Goal: Task Accomplishment & Management: Complete application form

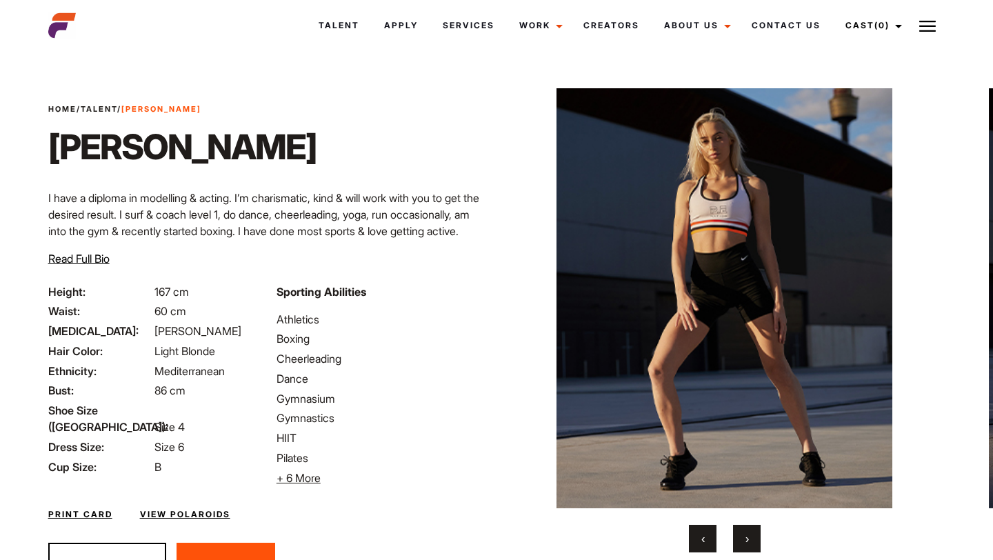
drag, startPoint x: 132, startPoint y: 105, endPoint x: 201, endPoint y: 106, distance: 68.9
click at [201, 106] on div "Home / Talent / [PERSON_NAME] [PERSON_NAME] I have a diploma in modelling & act…" at bounding box center [268, 193] width 456 height 180
copy div "[PERSON_NAME] [PERSON_NAME]"
click at [372, 172] on div "Home / Talent / [PERSON_NAME] [PERSON_NAME] I have a diploma in modelling & act…" at bounding box center [268, 193] width 456 height 180
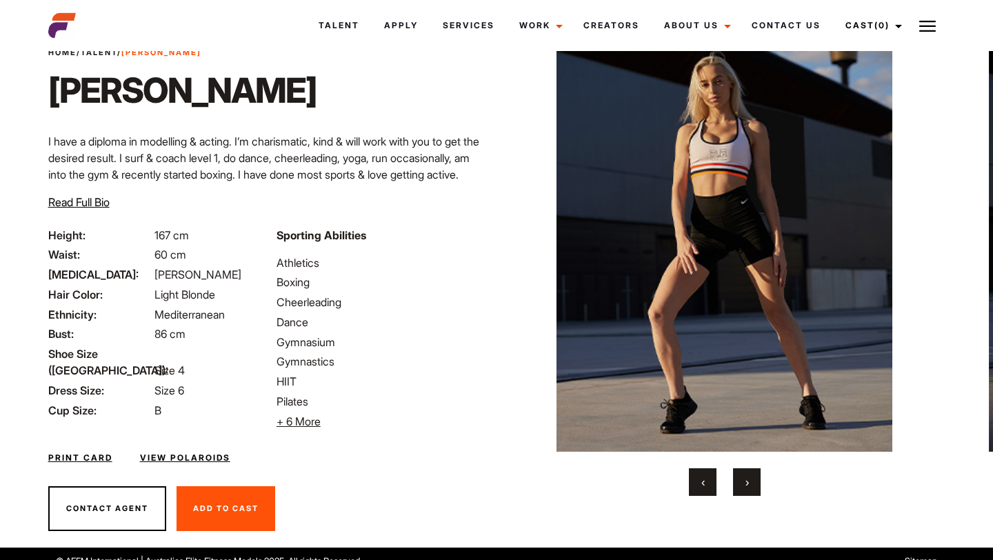
scroll to position [59, 0]
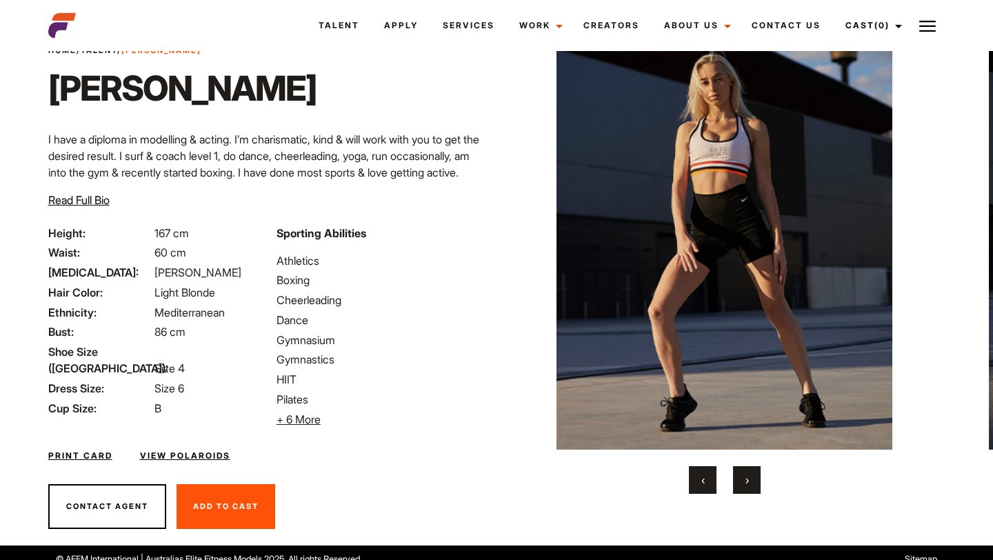
click at [300, 424] on span "+ 6 More" at bounding box center [298, 419] width 44 height 14
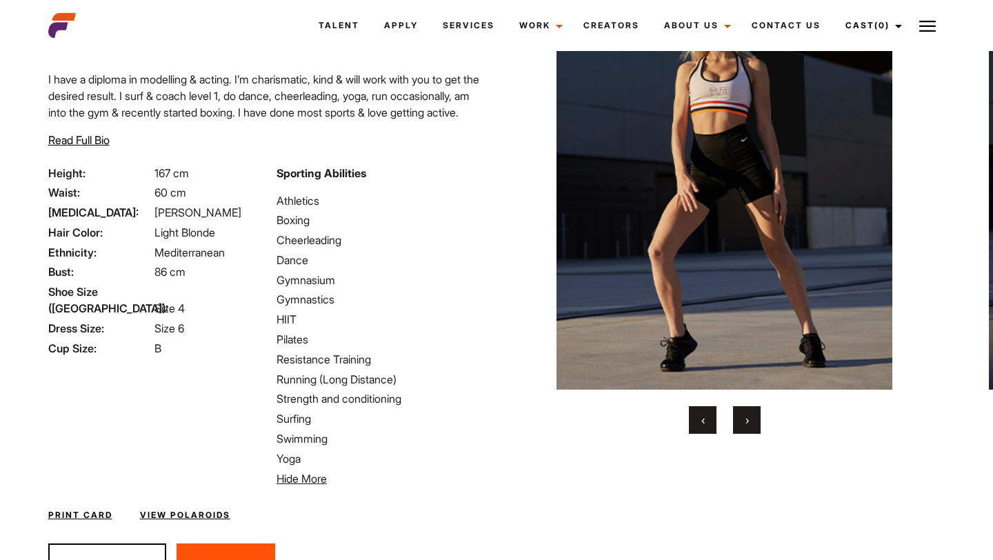
scroll to position [143, 0]
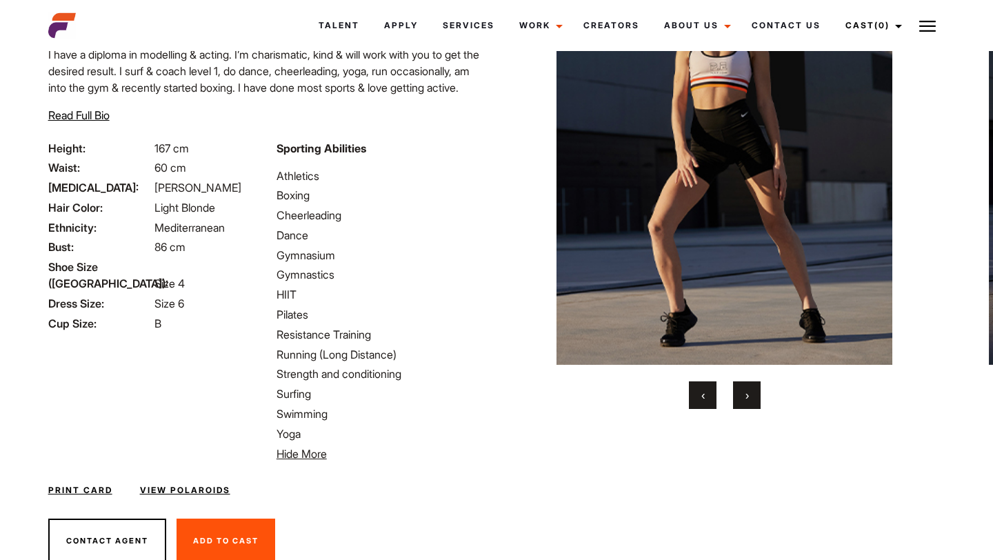
click at [196, 493] on link "View Polaroids" at bounding box center [185, 490] width 90 height 12
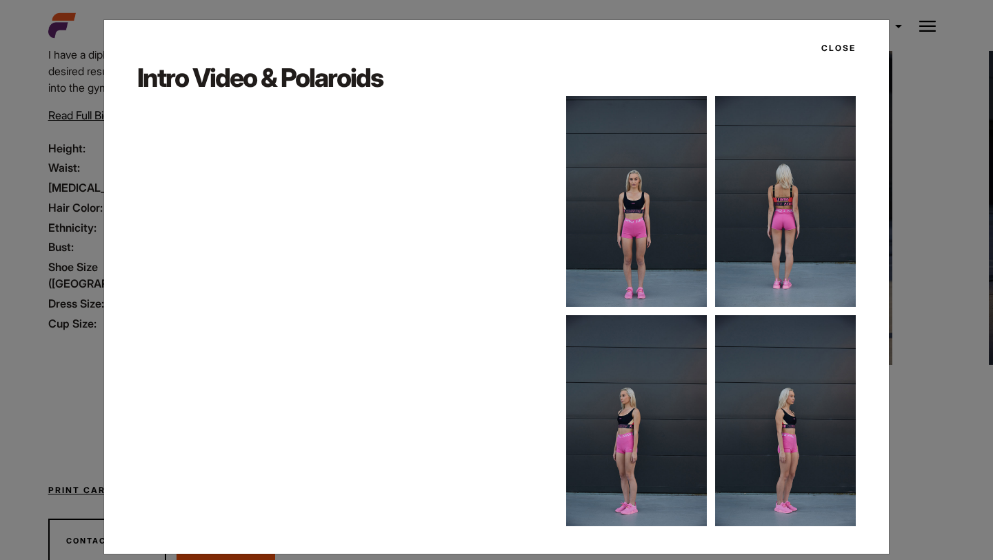
click at [647, 214] on img at bounding box center [636, 201] width 141 height 211
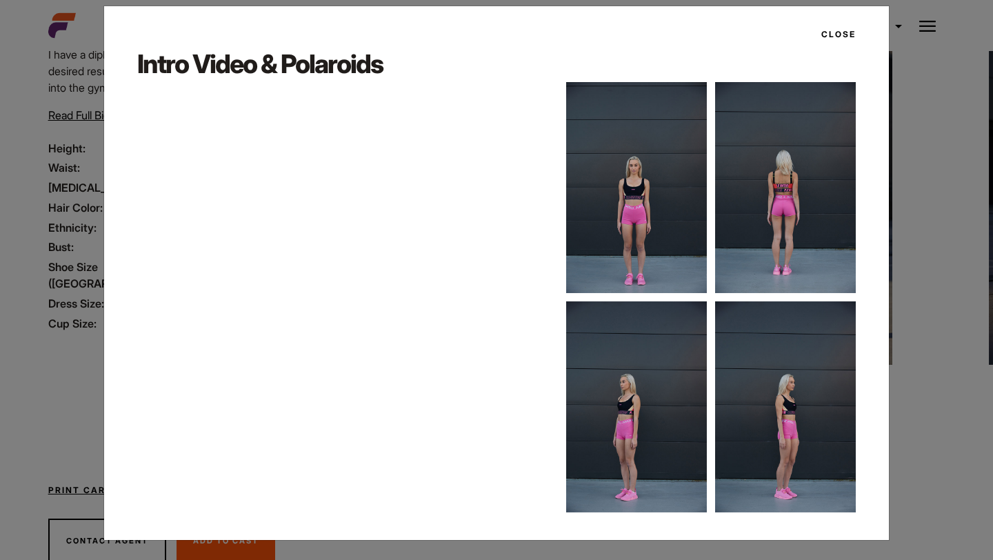
scroll to position [0, 0]
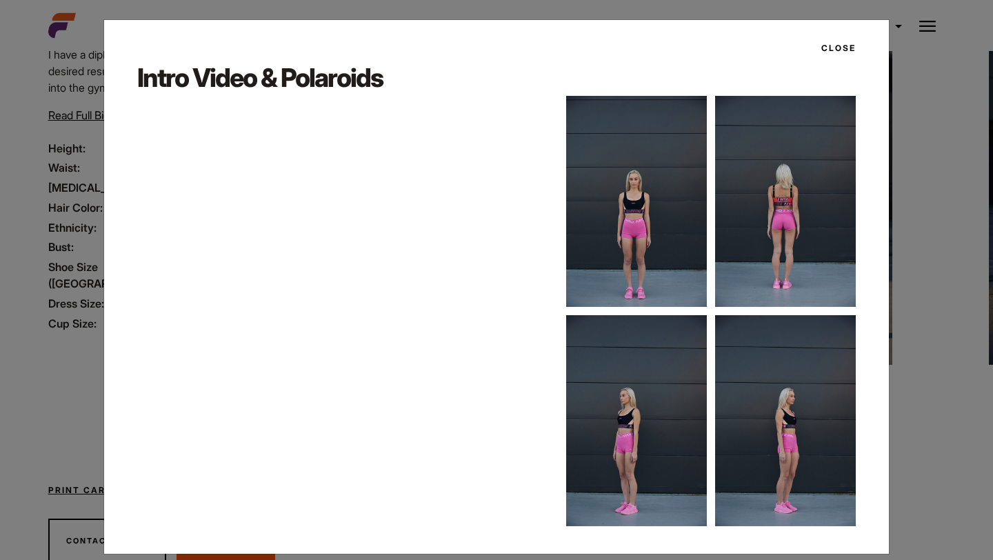
click at [849, 42] on button "Close" at bounding box center [834, 48] width 43 height 23
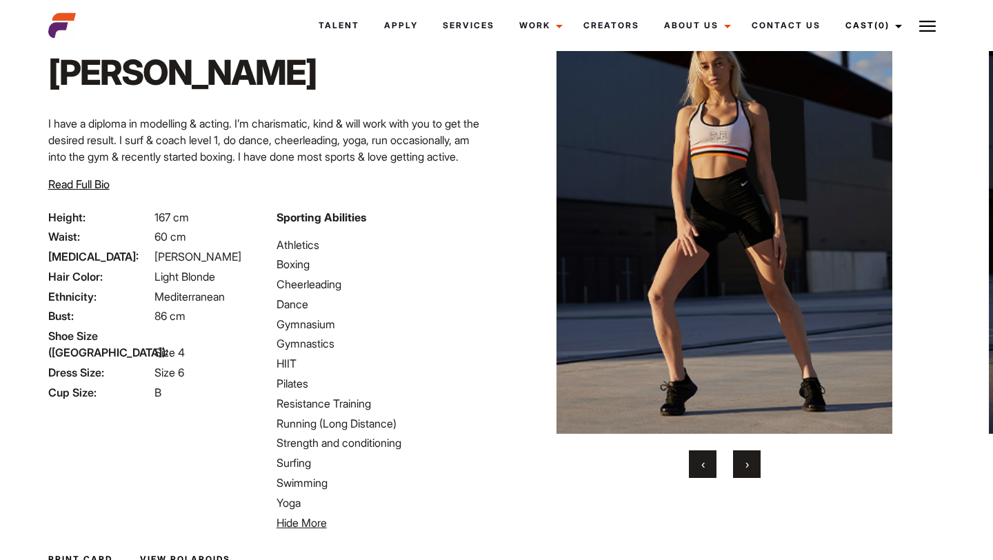
scroll to position [191, 0]
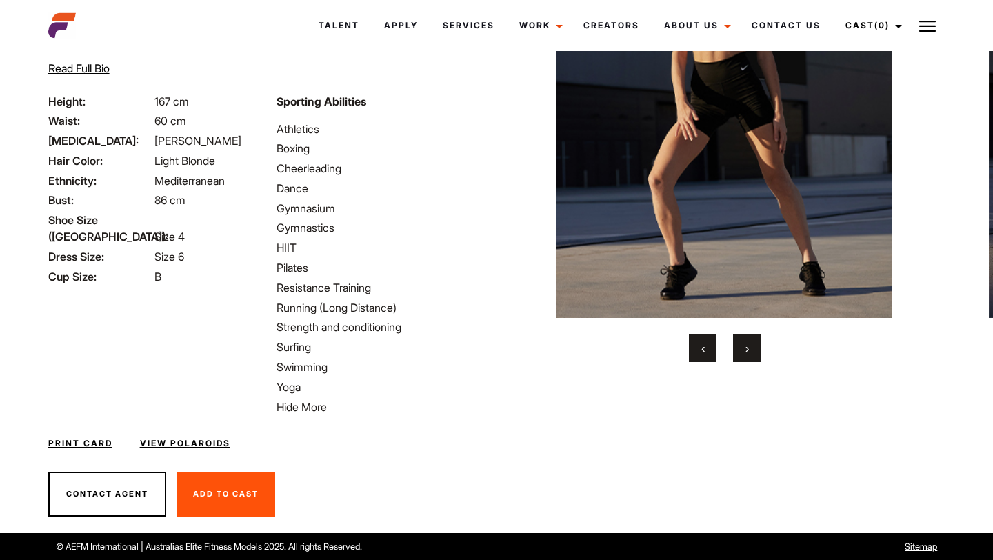
click at [101, 491] on button "Contact Agent" at bounding box center [107, 494] width 118 height 45
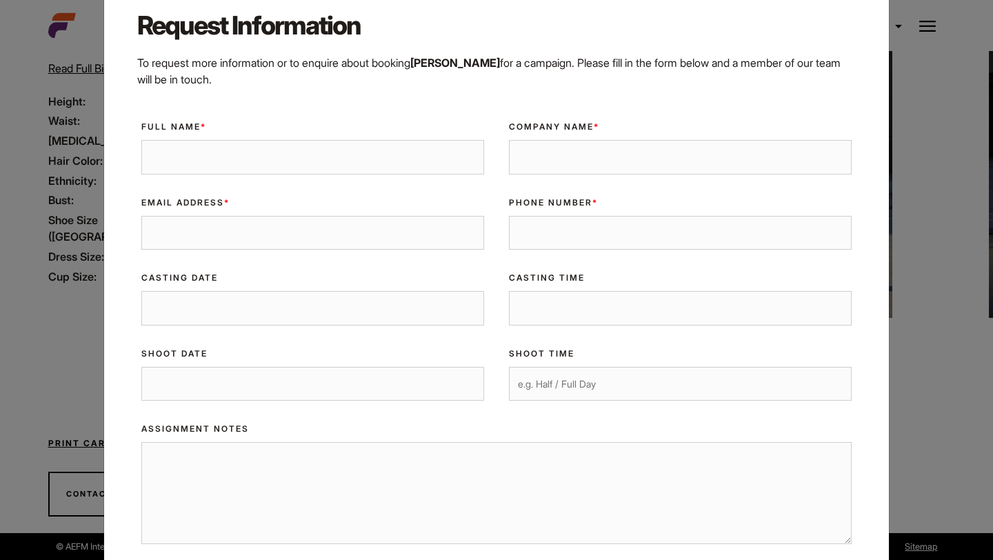
scroll to position [52, 0]
click at [105, 274] on div "Close Request Information To request more information or to enquire about booki…" at bounding box center [496, 386] width 786 height 837
click at [951, 166] on div "Close Request Information To request more information or to enquire about booki…" at bounding box center [496, 280] width 993 height 560
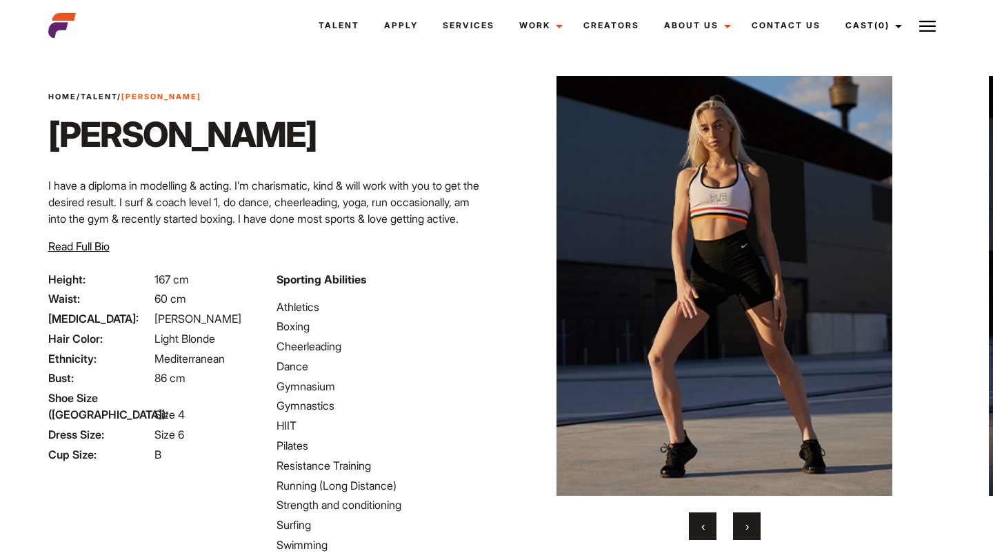
scroll to position [0, 0]
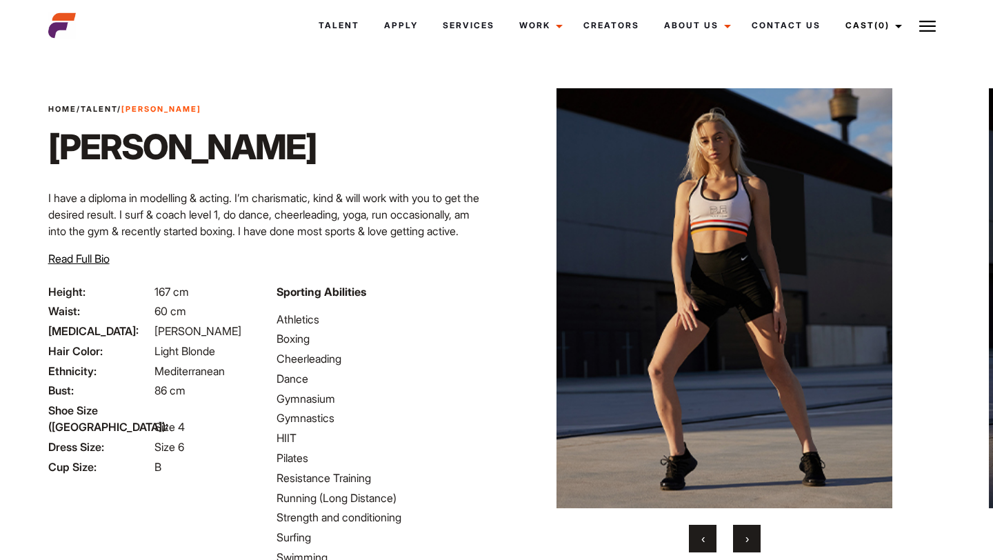
click at [759, 354] on img at bounding box center [724, 298] width 390 height 420
click at [747, 545] on button "›" at bounding box center [747, 539] width 28 height 28
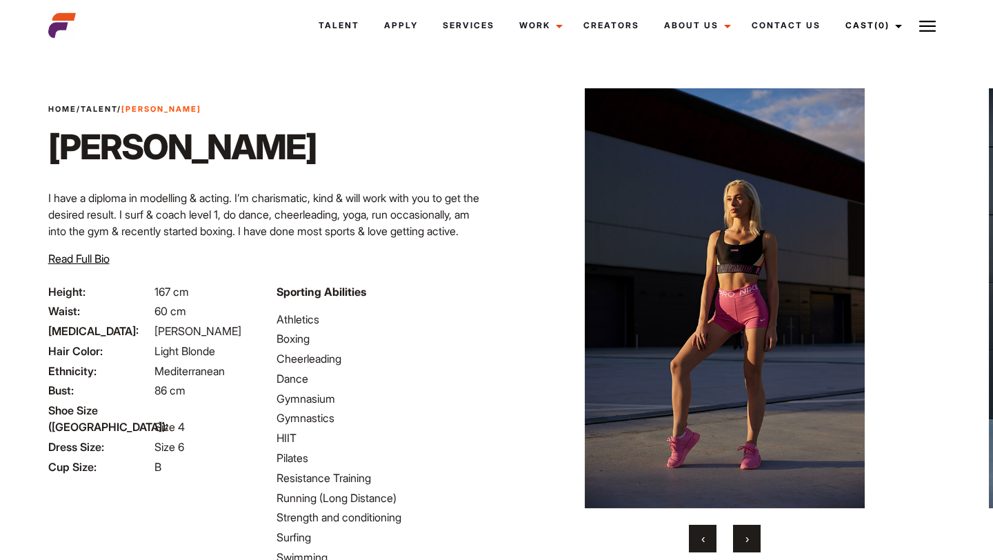
click at [747, 545] on button "›" at bounding box center [747, 539] width 28 height 28
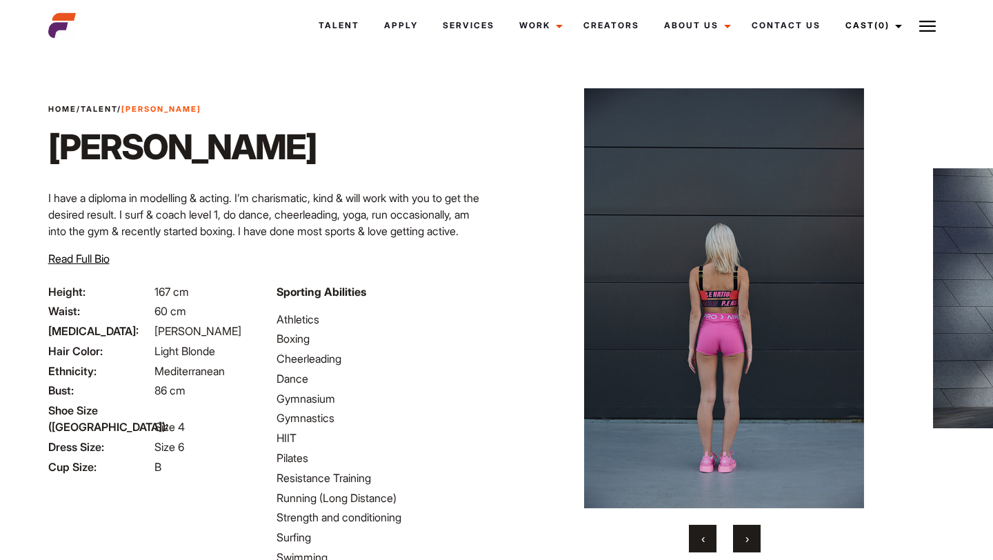
click at [747, 545] on button "›" at bounding box center [747, 539] width 28 height 28
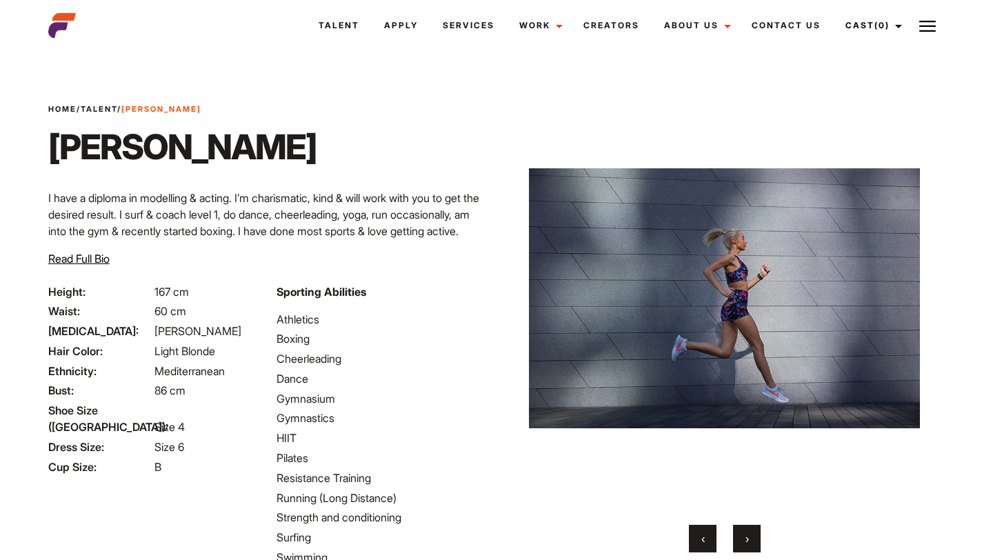
click at [747, 545] on button "›" at bounding box center [747, 539] width 28 height 28
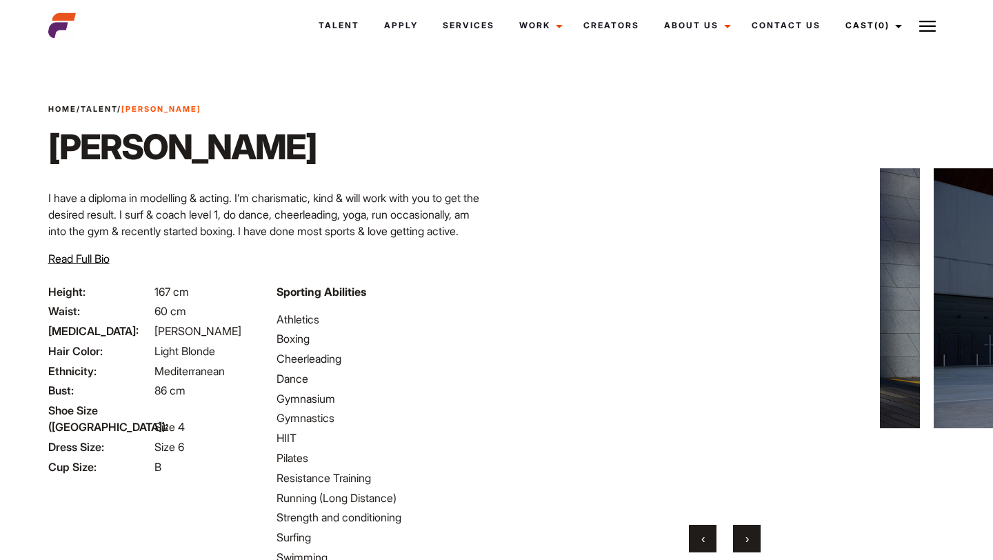
click at [747, 545] on button "›" at bounding box center [747, 539] width 28 height 28
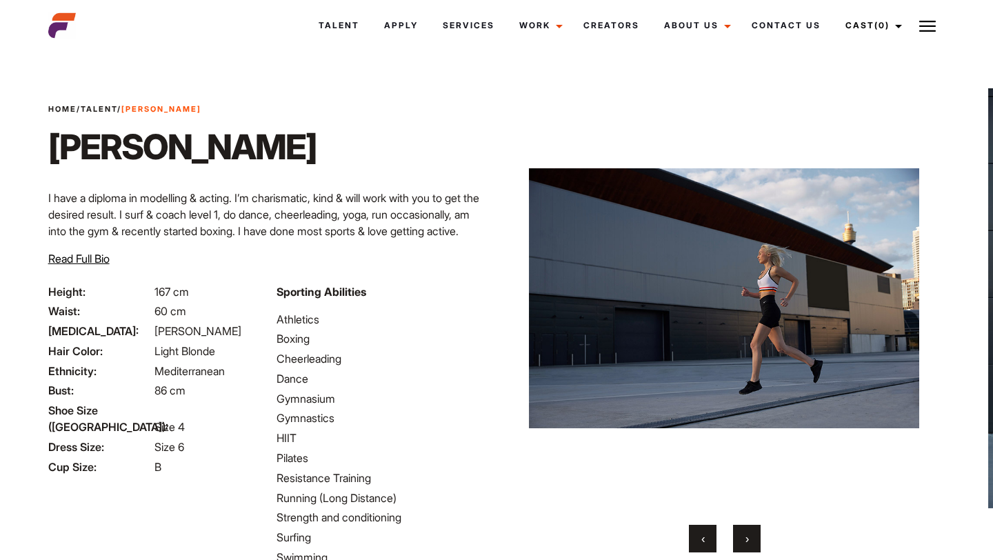
click at [749, 538] on button "›" at bounding box center [747, 539] width 28 height 28
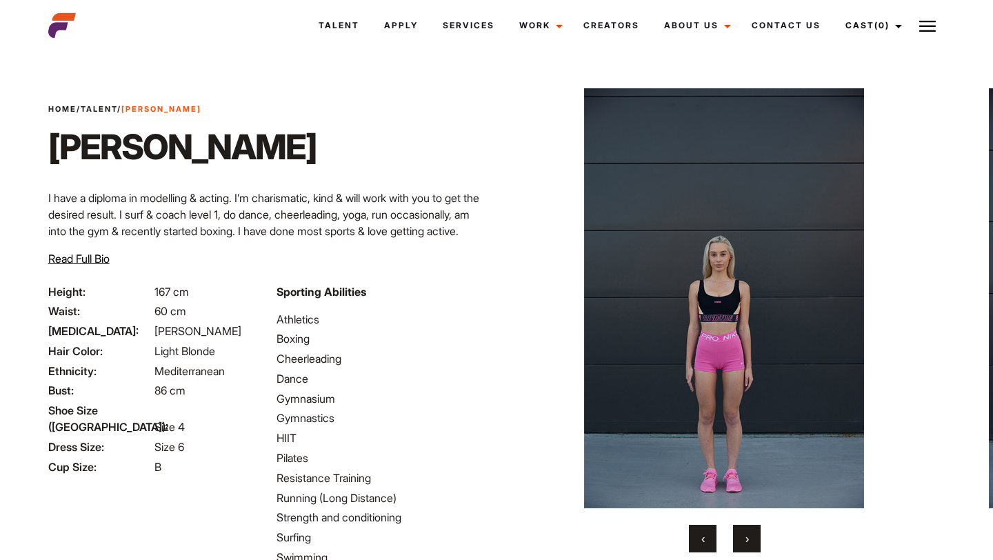
click at [716, 221] on img at bounding box center [724, 298] width 390 height 420
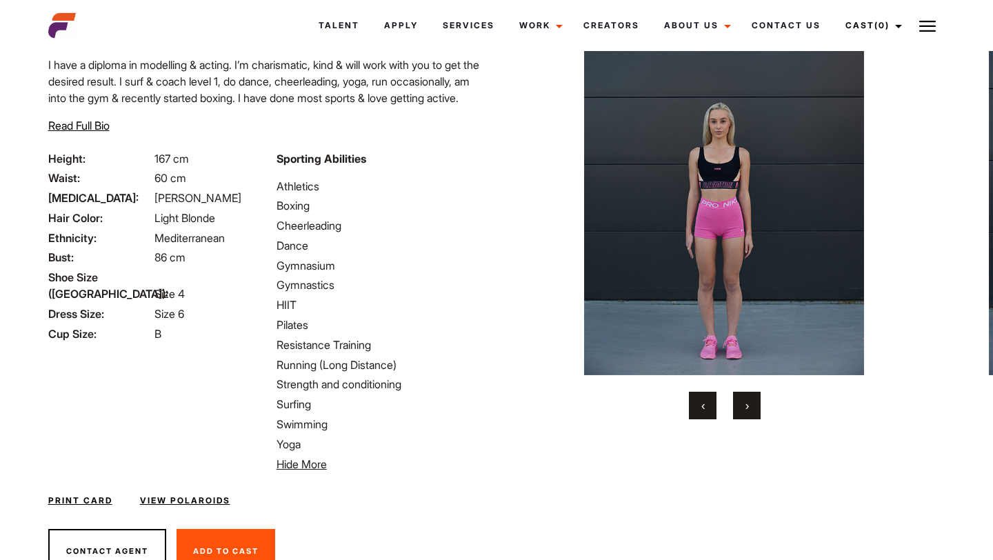
scroll to position [191, 0]
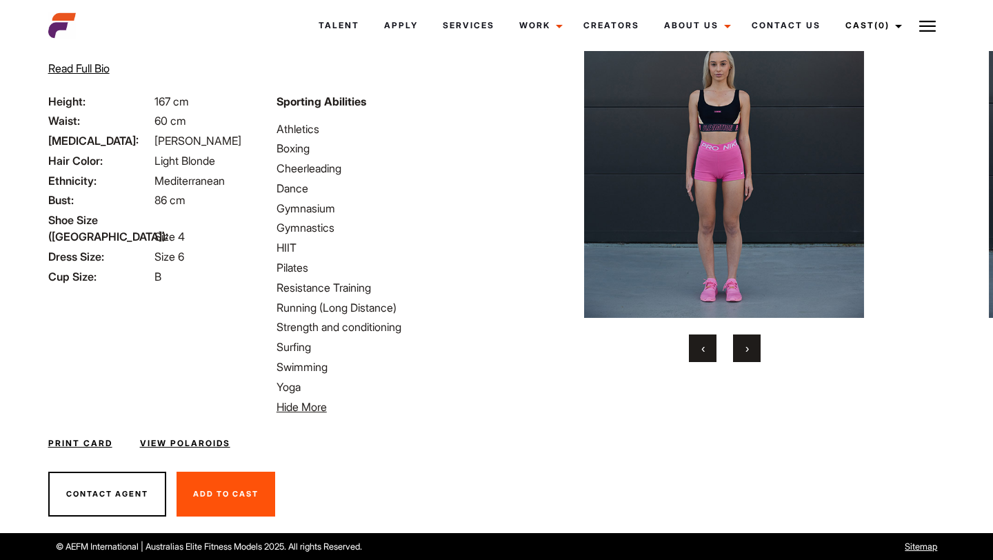
click at [749, 352] on button "›" at bounding box center [747, 348] width 28 height 28
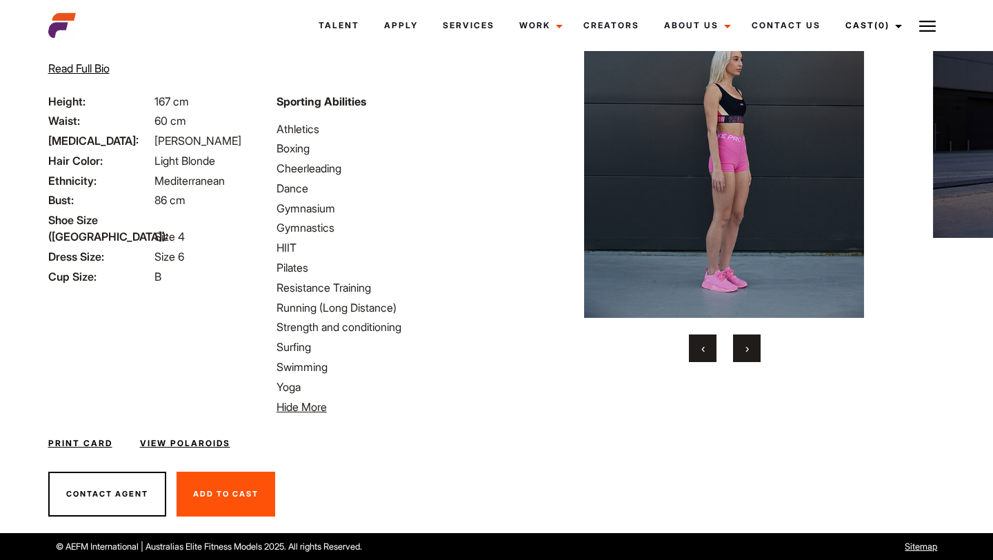
click at [749, 352] on button "›" at bounding box center [747, 348] width 28 height 28
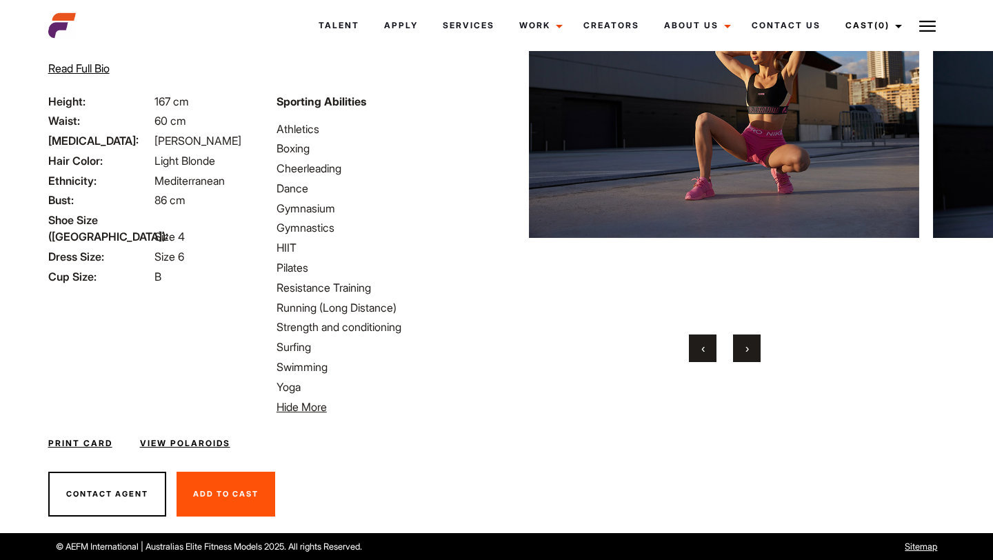
scroll to position [162, 0]
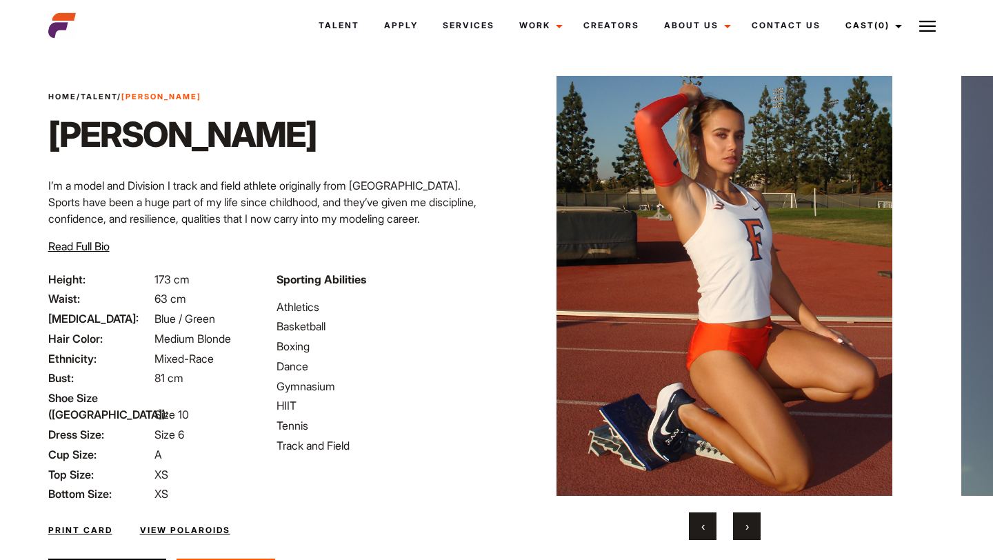
scroll to position [84, 0]
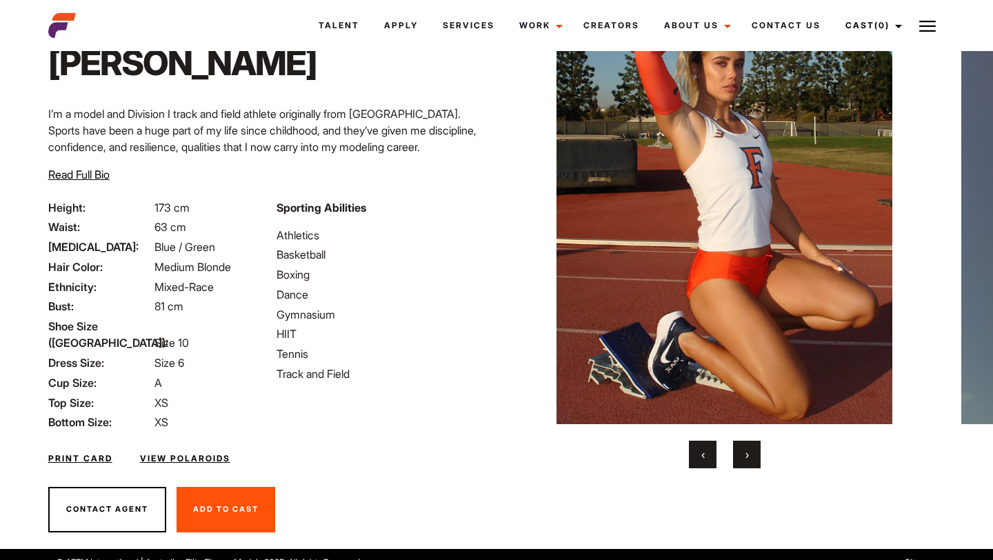
click at [139, 489] on button "Contact Agent" at bounding box center [107, 509] width 118 height 45
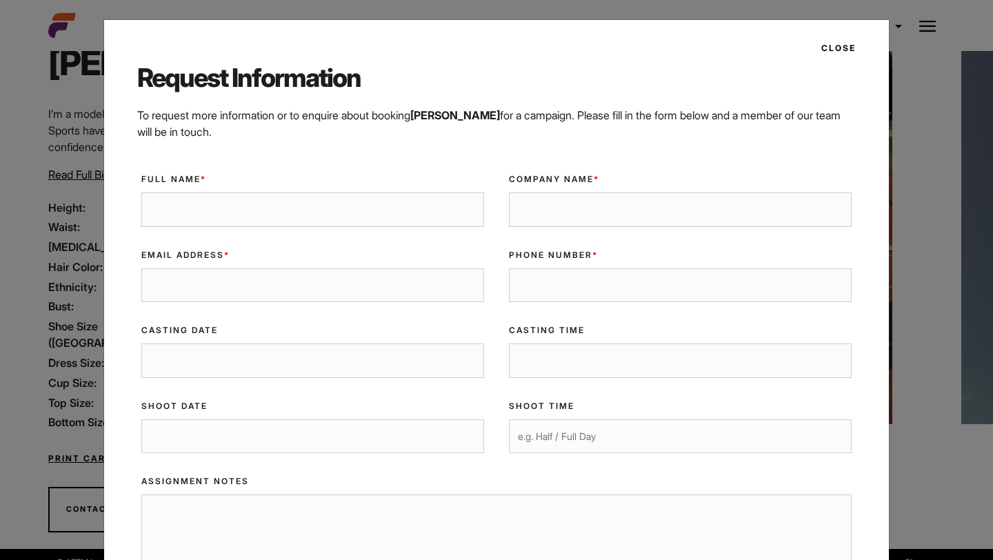
click at [225, 207] on input "Full Name *" at bounding box center [312, 209] width 343 height 34
click at [98, 212] on div "Close Request Information To request more information or to enquire about booki…" at bounding box center [496, 280] width 993 height 560
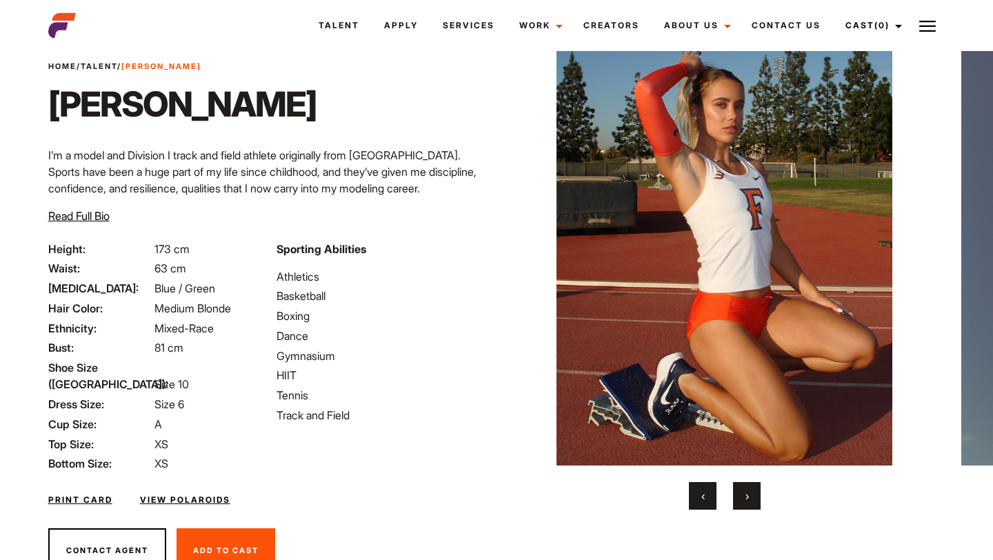
scroll to position [0, 0]
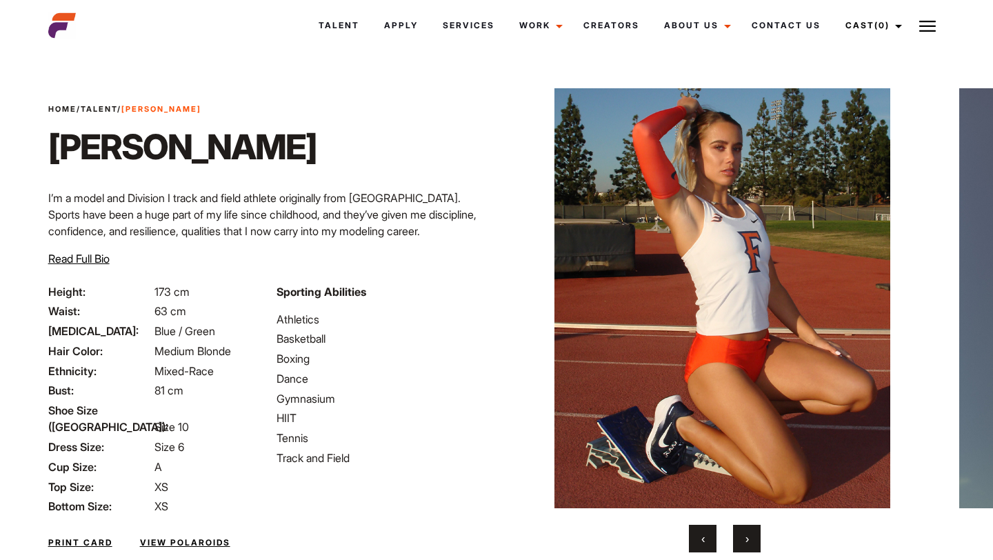
drag, startPoint x: 862, startPoint y: 290, endPoint x: 707, endPoint y: 309, distance: 156.9
click at [709, 308] on img at bounding box center [722, 298] width 390 height 420
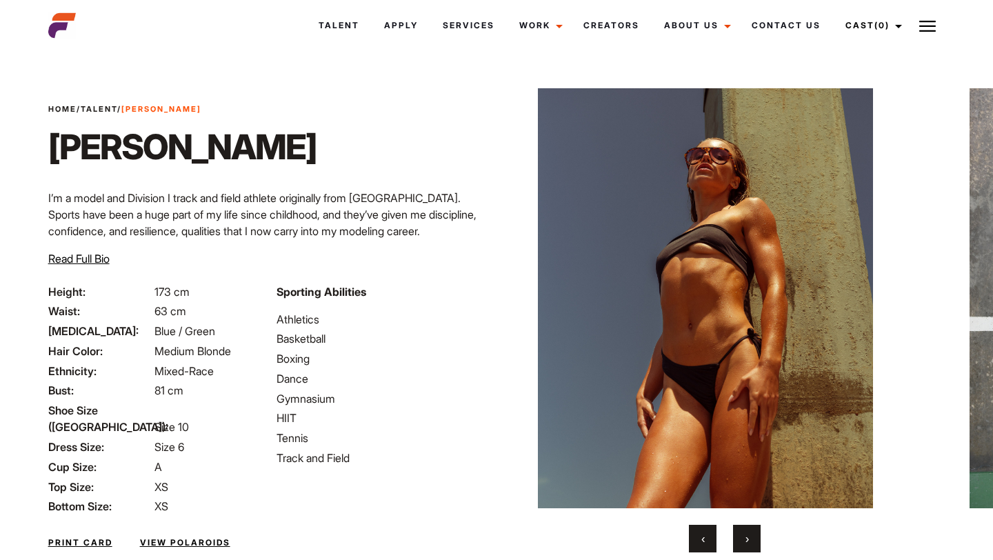
drag, startPoint x: 853, startPoint y: 323, endPoint x: 678, endPoint y: 339, distance: 175.8
click at [682, 339] on img at bounding box center [705, 298] width 390 height 420
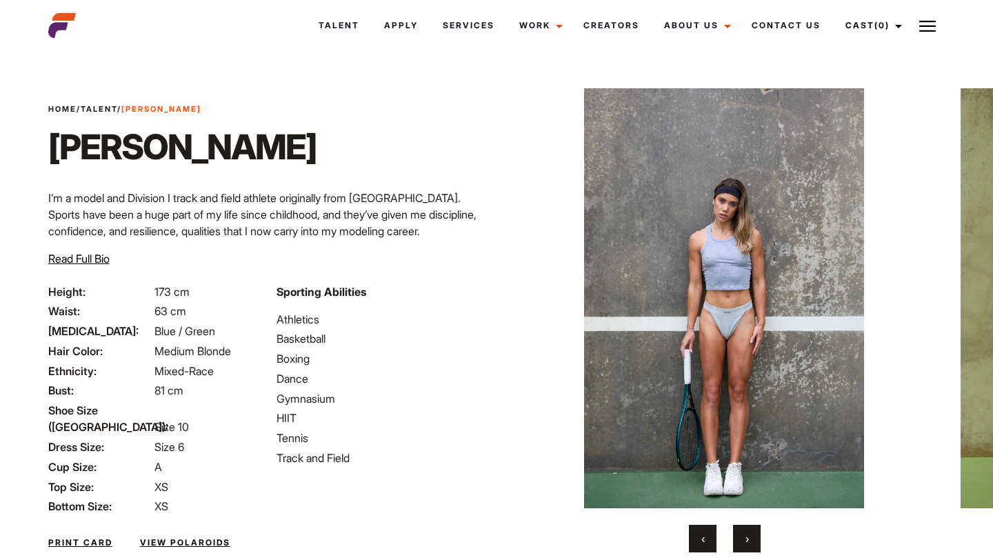
drag, startPoint x: 780, startPoint y: 366, endPoint x: 620, endPoint y: 366, distance: 159.2
click at [621, 366] on img at bounding box center [724, 298] width 390 height 420
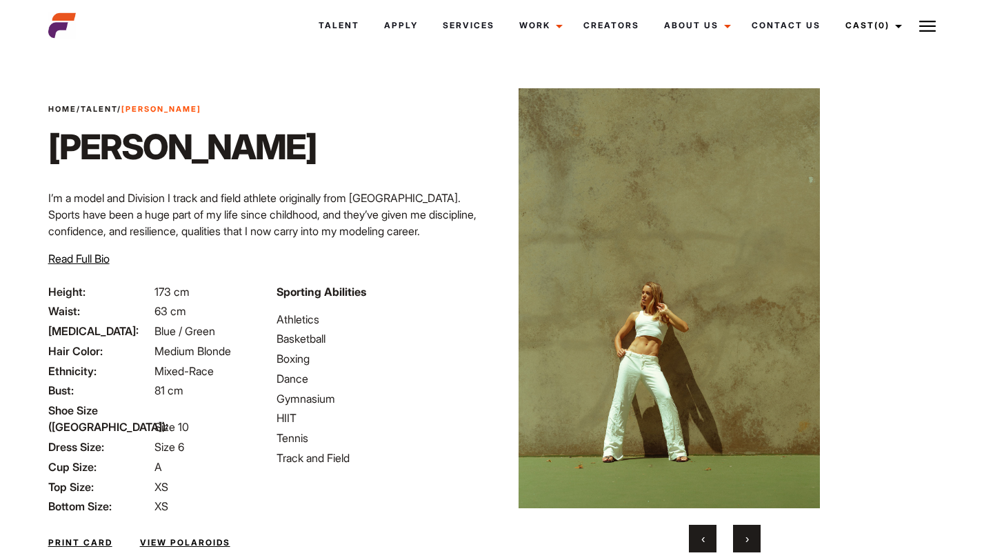
drag, startPoint x: 686, startPoint y: 398, endPoint x: 518, endPoint y: 407, distance: 168.5
click at [518, 407] on div "Home / Talent / [PERSON_NAME] Br ‹ › Contact Agent Add To Cast Remove From Cast" at bounding box center [724, 344] width 456 height 578
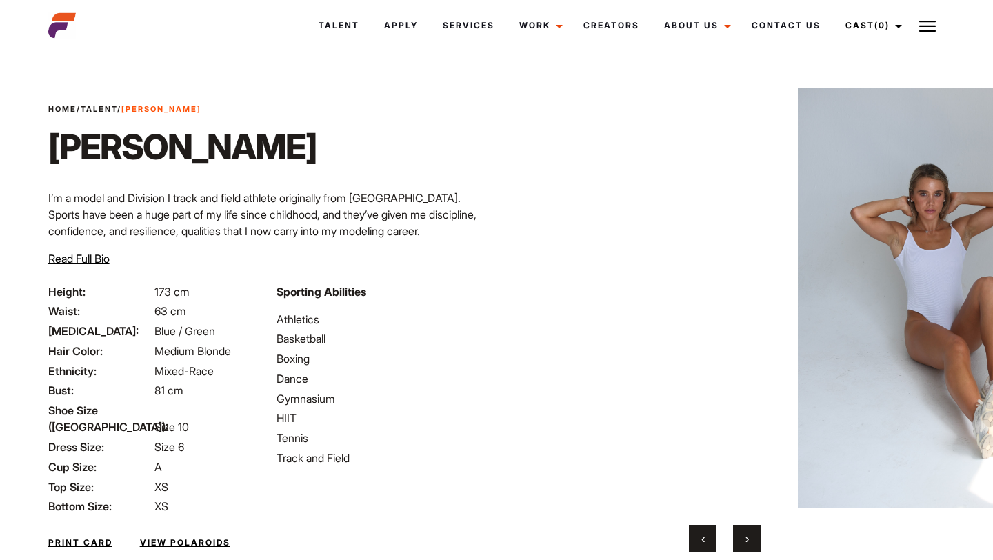
drag, startPoint x: 756, startPoint y: 392, endPoint x: 506, endPoint y: 395, distance: 249.6
click at [513, 393] on div "Home / Talent / [PERSON_NAME] Br ‹ › Contact Agent Add To Cast Remove From Cast" at bounding box center [724, 344] width 456 height 578
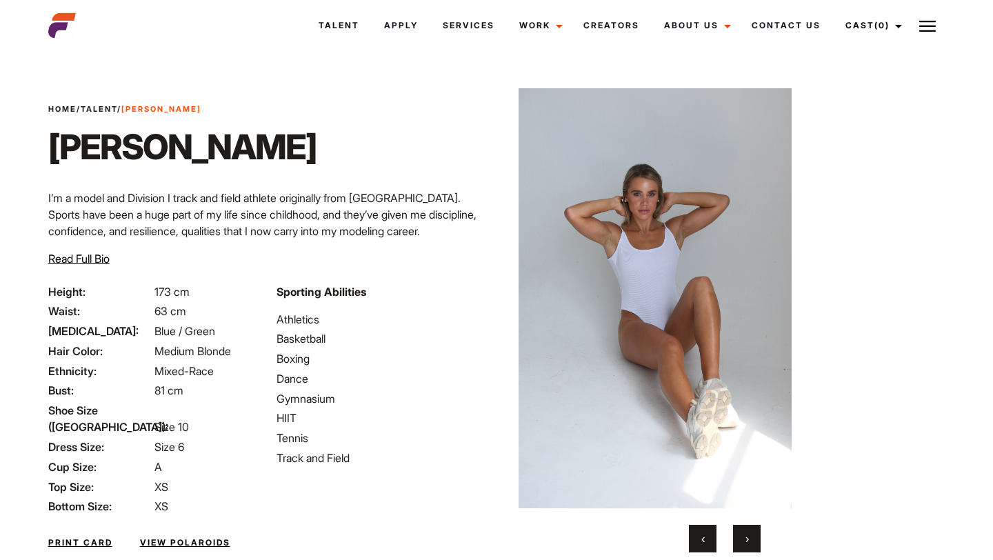
drag, startPoint x: 750, startPoint y: 391, endPoint x: 556, endPoint y: 391, distance: 193.7
click at [560, 391] on img at bounding box center [651, 298] width 390 height 420
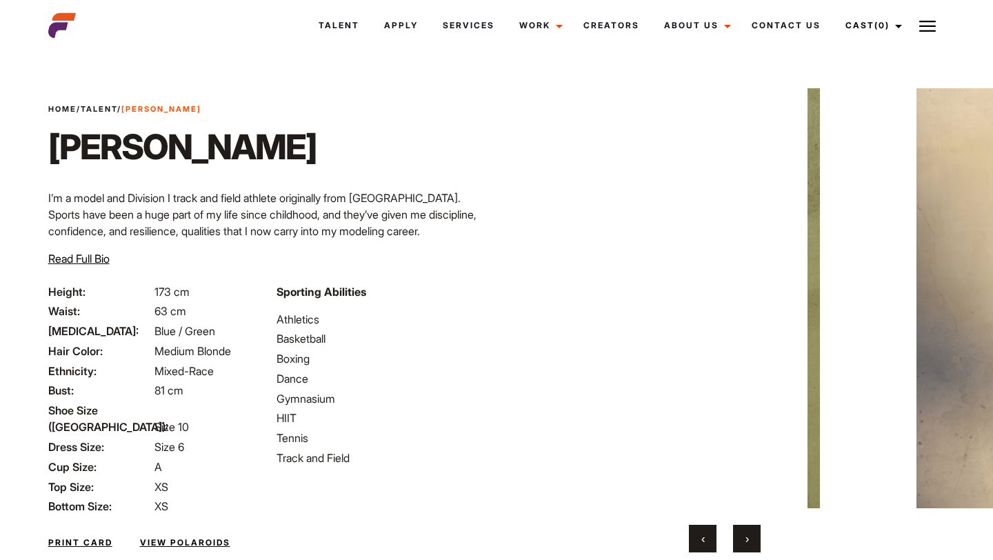
drag, startPoint x: 747, startPoint y: 370, endPoint x: 456, endPoint y: 375, distance: 290.9
click at [456, 375] on div "Home / Talent / Tayla Br Tayla Br I’m a model and Division I track and field at…" at bounding box center [496, 344] width 913 height 578
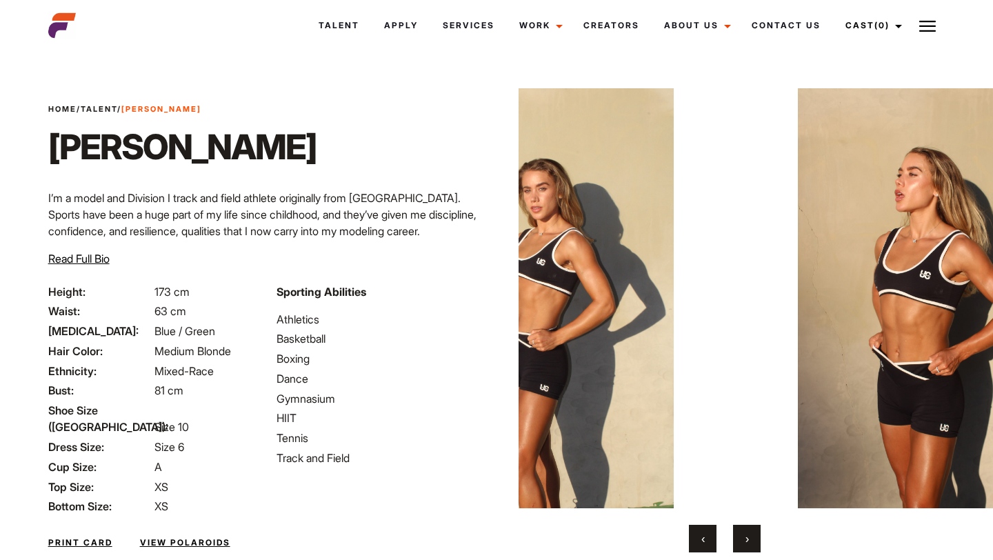
drag, startPoint x: 578, startPoint y: 356, endPoint x: 368, endPoint y: 374, distance: 210.3
click at [371, 374] on div "Home / Talent / Tayla Br Tayla Br I’m a model and Division I track and field at…" at bounding box center [496, 344] width 913 height 578
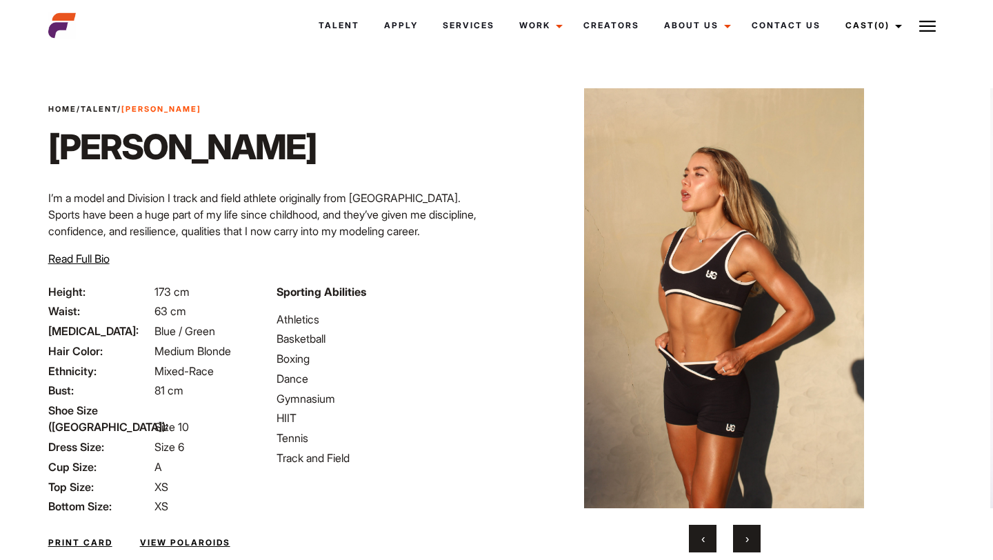
drag, startPoint x: 726, startPoint y: 331, endPoint x: 468, endPoint y: 365, distance: 260.1
click at [468, 365] on div "Home / Talent / Tayla Br Tayla Br I’m a model and Division I track and field at…" at bounding box center [496, 344] width 913 height 578
drag, startPoint x: 894, startPoint y: 337, endPoint x: 694, endPoint y: 352, distance: 200.4
click at [698, 350] on img at bounding box center [724, 298] width 390 height 420
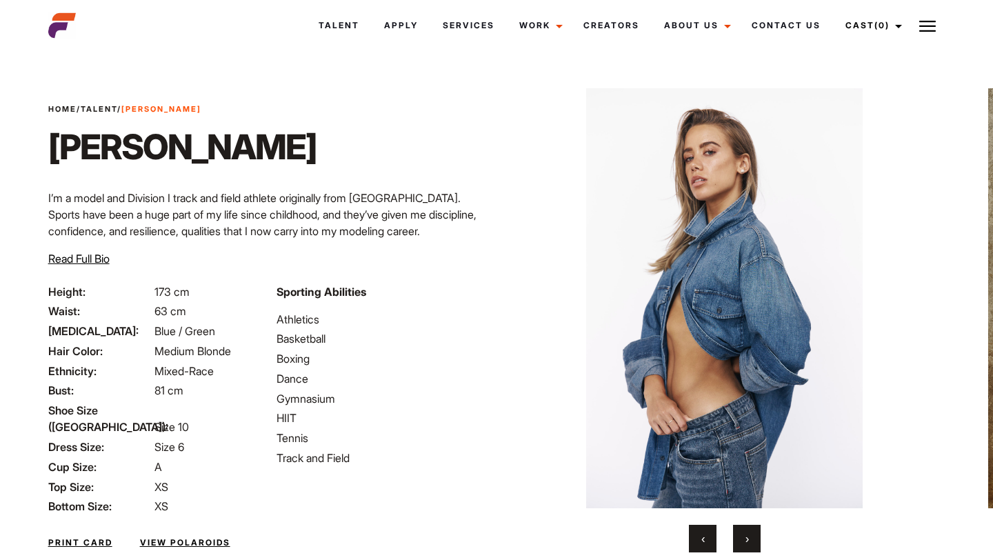
drag, startPoint x: 874, startPoint y: 349, endPoint x: 662, endPoint y: 359, distance: 212.5
click at [662, 359] on img at bounding box center [724, 298] width 390 height 420
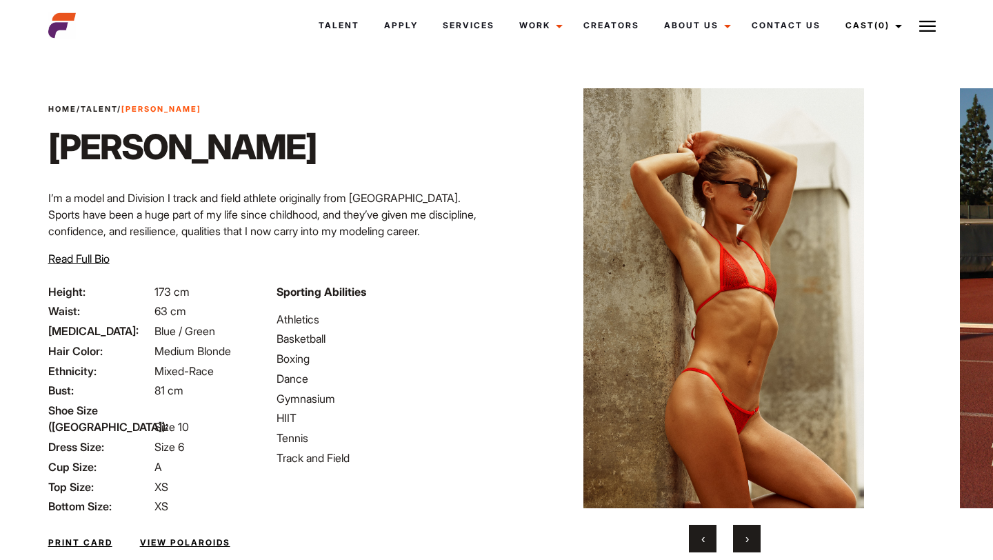
drag, startPoint x: 892, startPoint y: 365, endPoint x: 827, endPoint y: 366, distance: 64.8
click at [861, 366] on img at bounding box center [723, 298] width 390 height 420
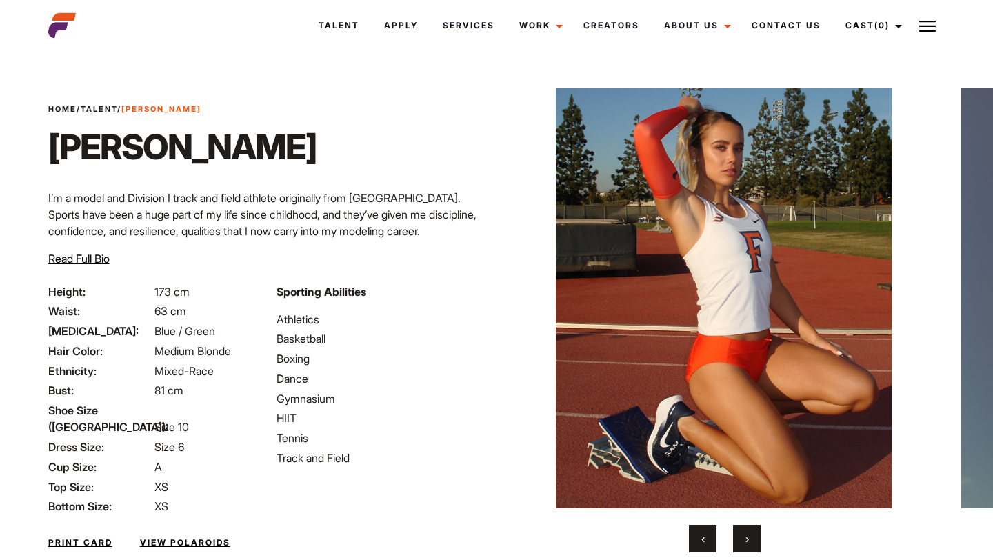
drag, startPoint x: 930, startPoint y: 356, endPoint x: 753, endPoint y: 375, distance: 178.1
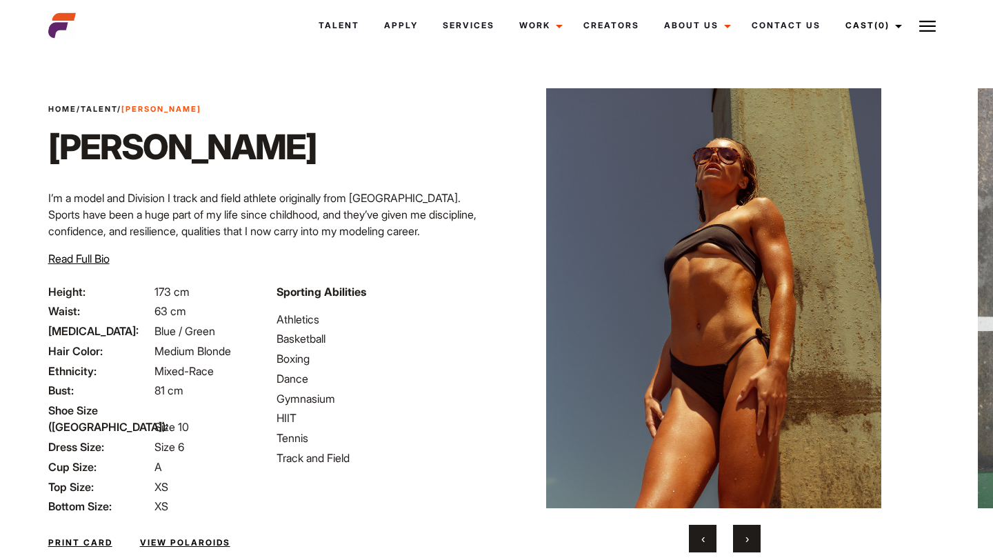
drag, startPoint x: 884, startPoint y: 369, endPoint x: 756, endPoint y: 387, distance: 129.5
click at [756, 387] on img at bounding box center [713, 298] width 390 height 420
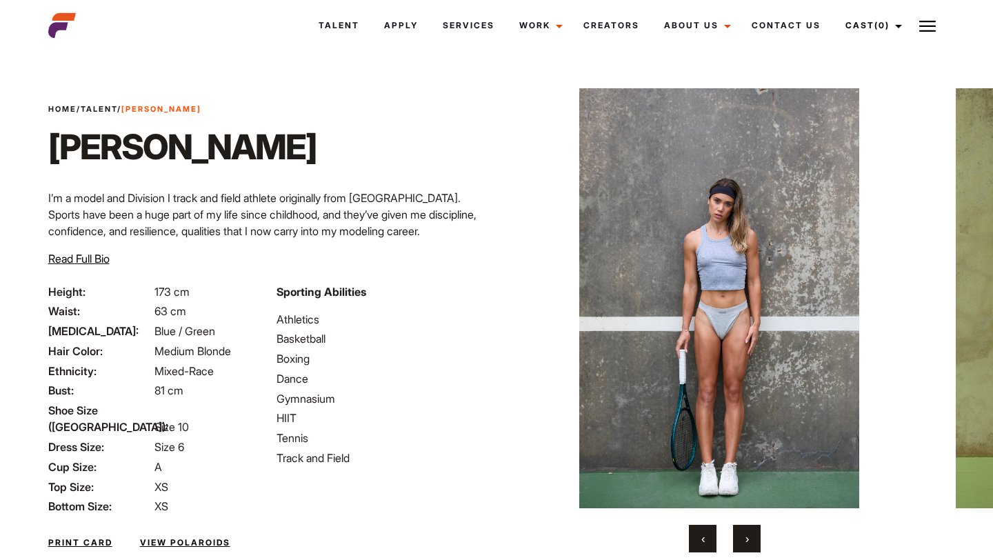
drag, startPoint x: 909, startPoint y: 383, endPoint x: 689, endPoint y: 392, distance: 220.1
click at [698, 392] on img at bounding box center [719, 298] width 390 height 420
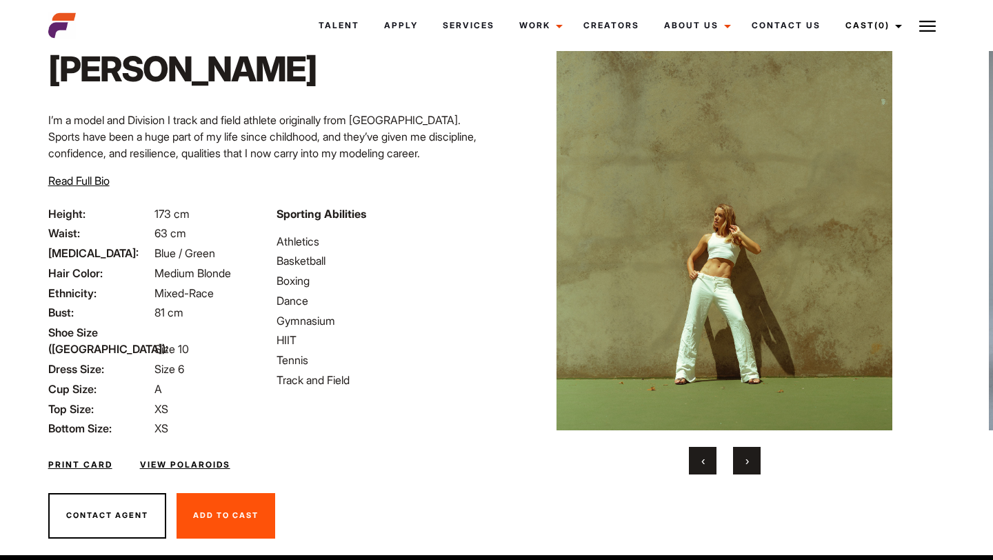
scroll to position [84, 0]
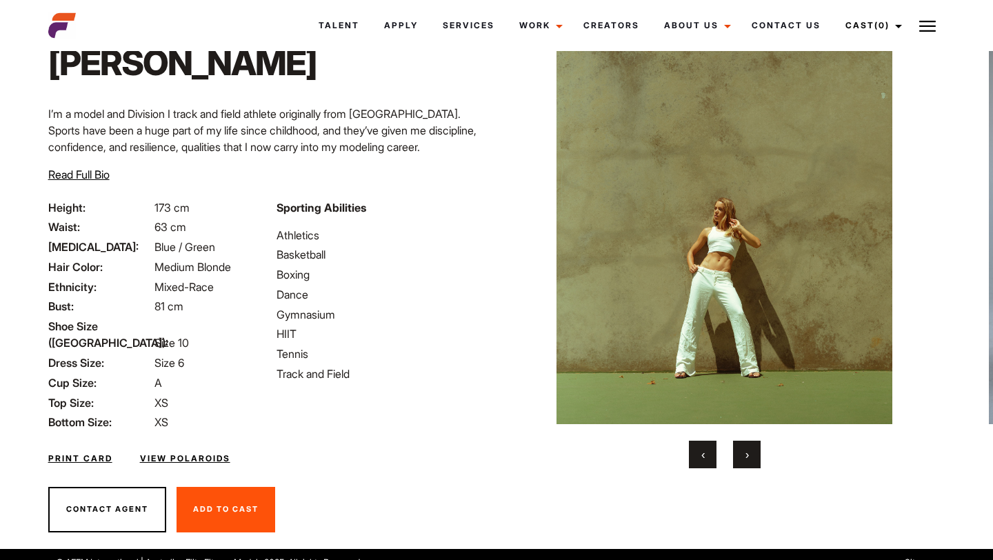
click at [607, 218] on img at bounding box center [724, 214] width 390 height 420
click at [722, 462] on div "‹ ›" at bounding box center [724, 454] width 390 height 28
click at [688, 456] on div "‹ ›" at bounding box center [724, 454] width 390 height 28
click at [699, 452] on button "‹" at bounding box center [703, 454] width 28 height 28
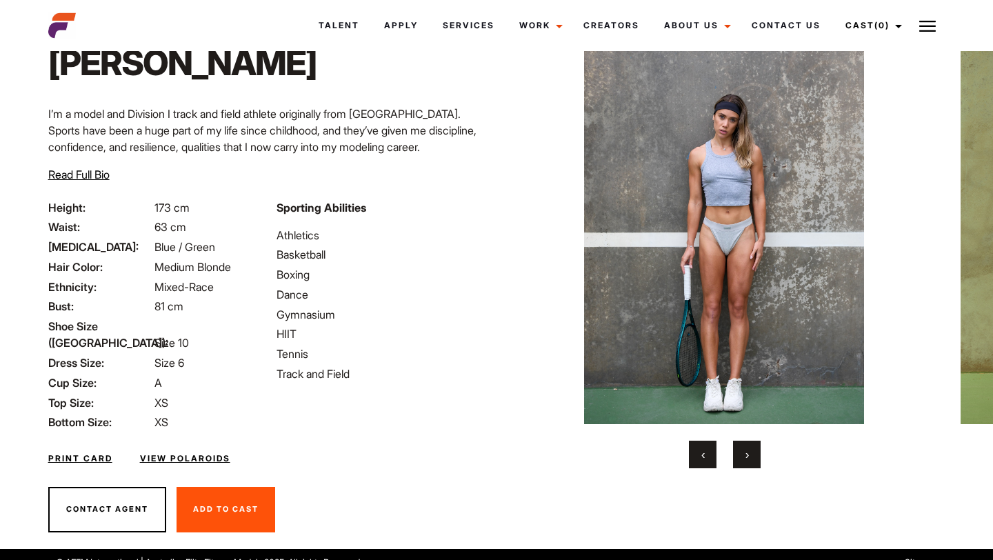
click at [103, 494] on button "Contact Agent" at bounding box center [107, 509] width 118 height 45
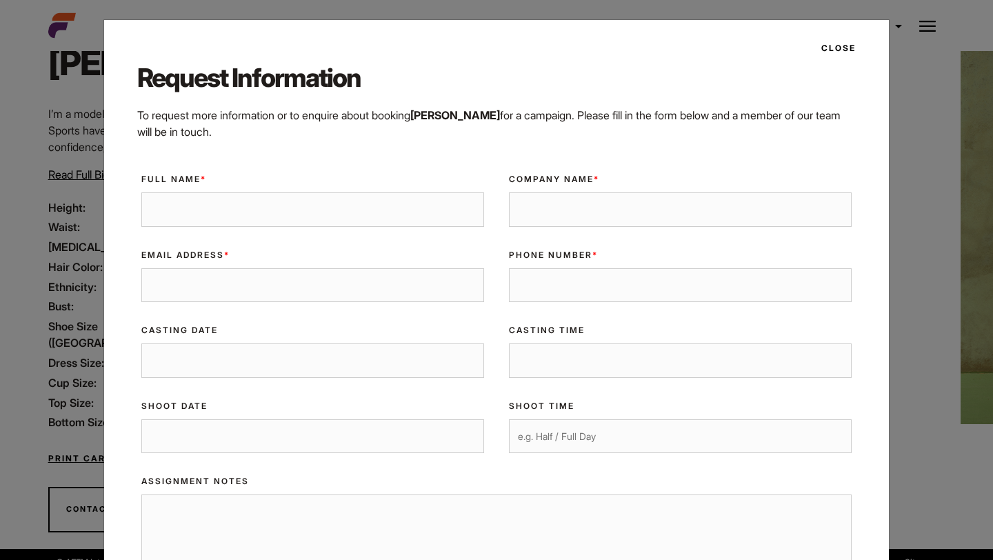
click at [293, 236] on div "Full Name *" at bounding box center [312, 200] width 367 height 76
click at [272, 221] on input "Full Name *" at bounding box center [312, 209] width 343 height 34
type input "Prayush Shrestha"
click at [602, 214] on input "Company Name *" at bounding box center [680, 209] width 343 height 34
type input "Creyeti"
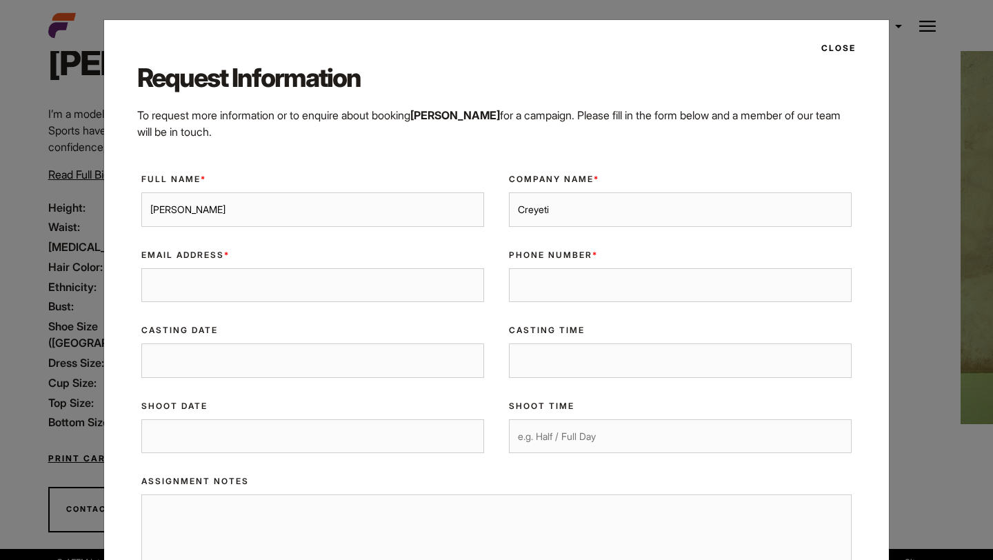
click at [349, 299] on input "Email Address *" at bounding box center [312, 285] width 343 height 34
type input "prayush@creyeti.com.au"
click at [578, 298] on input "Phone Number *" at bounding box center [680, 285] width 343 height 34
type input "0450455965"
click at [456, 363] on input "Casting Date" at bounding box center [312, 360] width 343 height 34
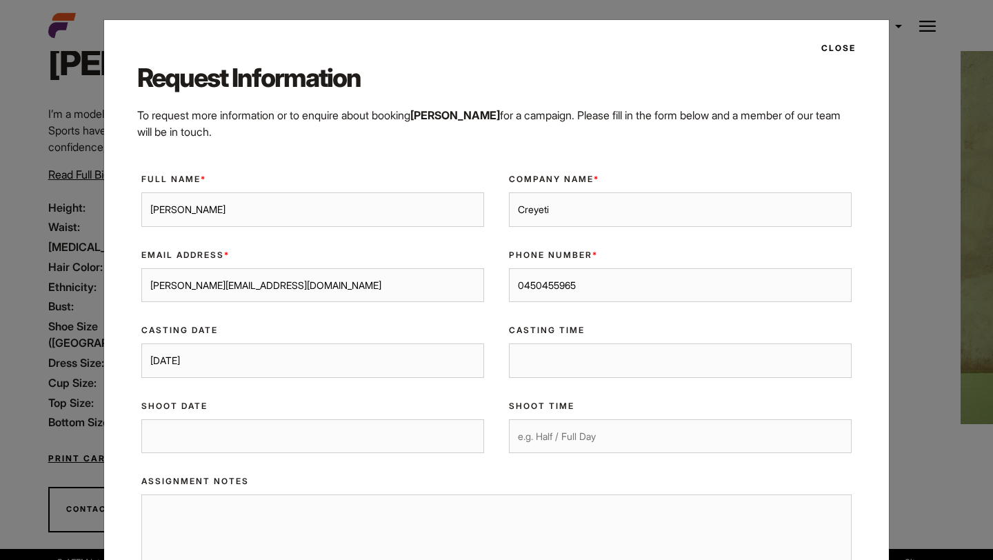
type input "7 Oct 2025"
click at [560, 358] on input "Casting Time" at bounding box center [680, 360] width 343 height 34
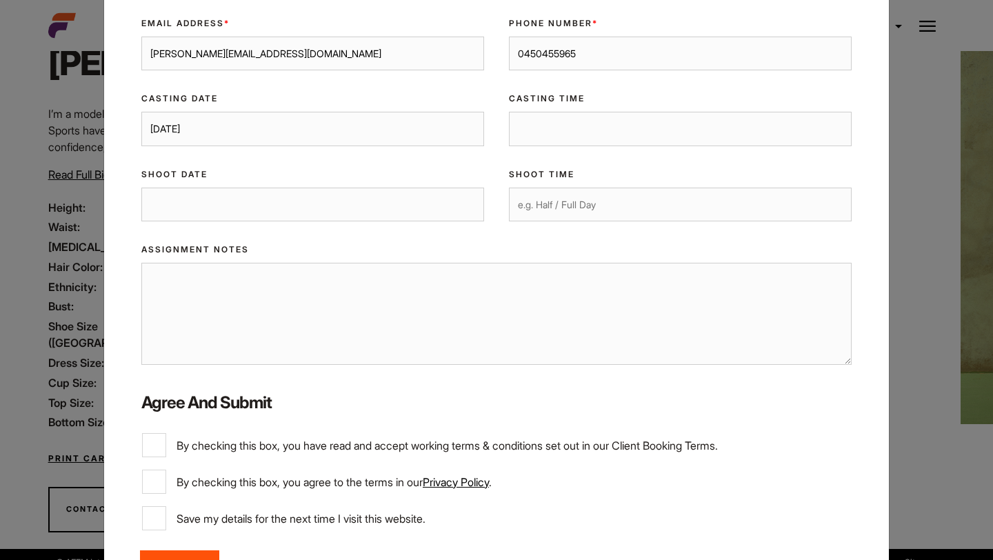
scroll to position [225, 0]
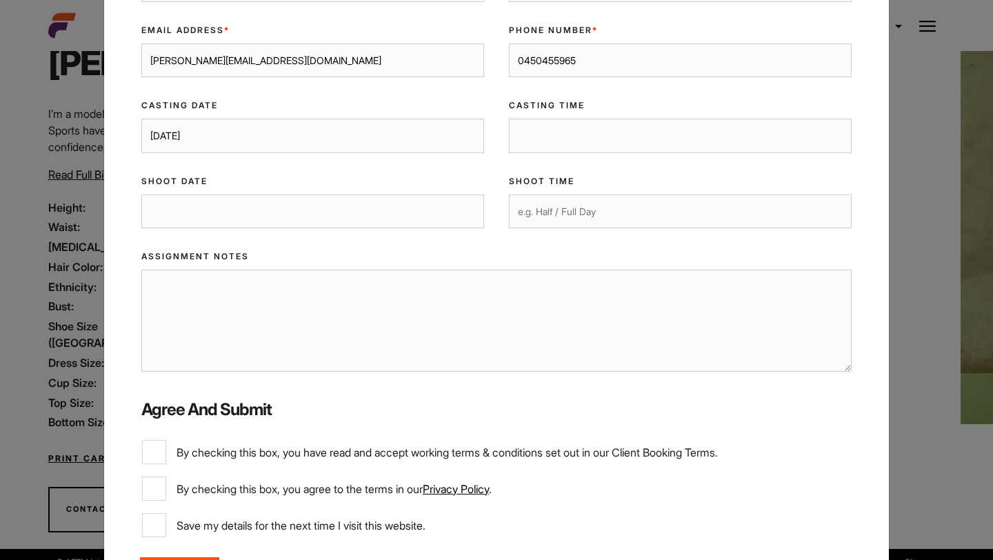
click at [176, 141] on input "7 Oct 2025" at bounding box center [312, 136] width 343 height 34
click at [225, 216] on input "Shoot Date" at bounding box center [312, 211] width 343 height 34
type input "7 Oct 2025"
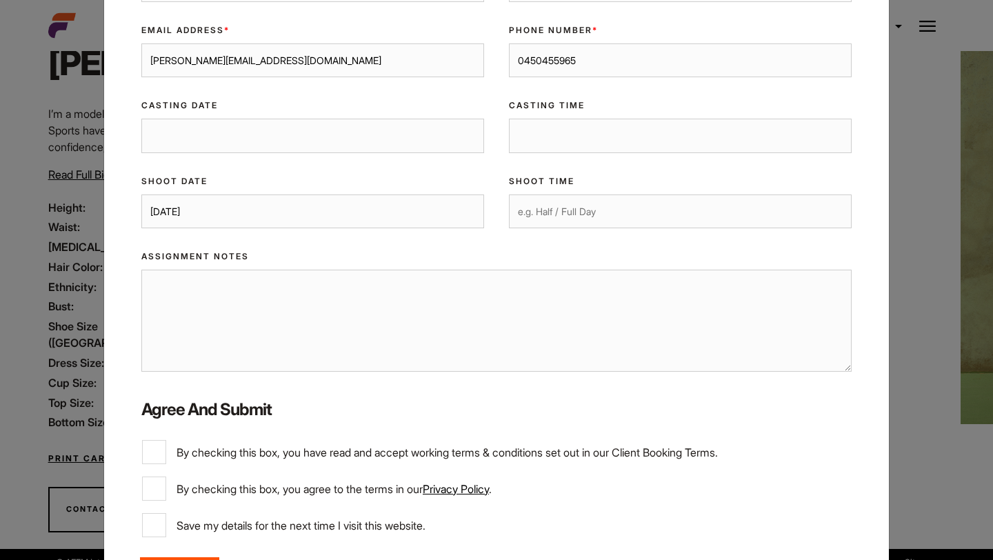
click at [520, 224] on input "Shoot Time" at bounding box center [680, 211] width 343 height 34
type input "3 Hours"
click at [454, 298] on textarea "Assignment Notes" at bounding box center [496, 321] width 710 height 102
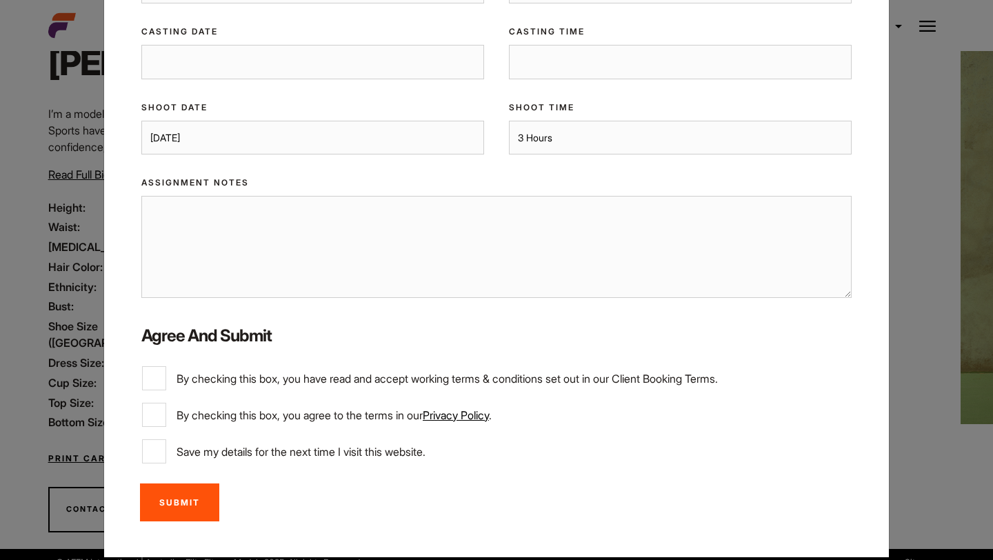
scroll to position [316, 0]
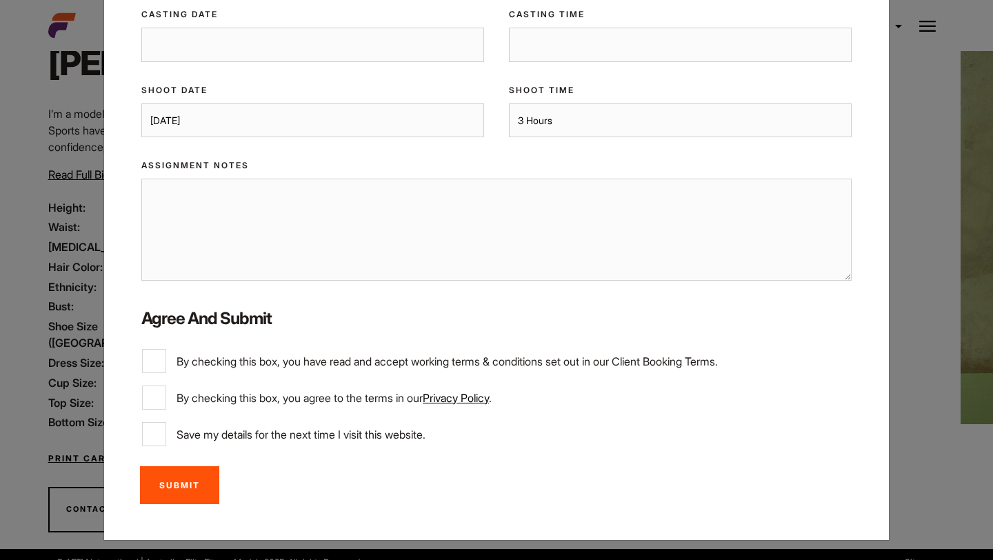
click at [992, 190] on div "Close Request Information To request more information or to enquire about booki…" at bounding box center [496, 280] width 993 height 560
